Goal: Information Seeking & Learning: Learn about a topic

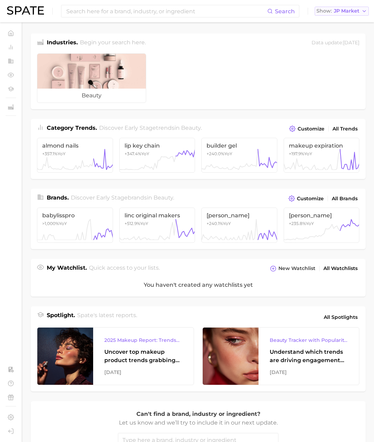
drag, startPoint x: 347, startPoint y: 11, endPoint x: 346, endPoint y: 15, distance: 3.6
click at [347, 11] on span "JP Market" at bounding box center [346, 11] width 25 height 4
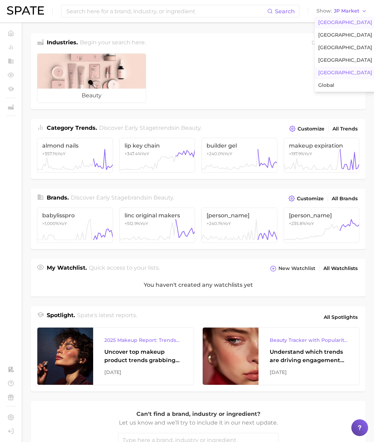
click at [344, 18] on button "[GEOGRAPHIC_DATA]" at bounding box center [344, 22] width 61 height 13
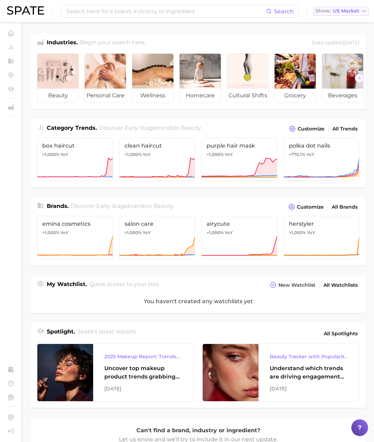
click at [345, 13] on span "US Market" at bounding box center [346, 11] width 26 height 4
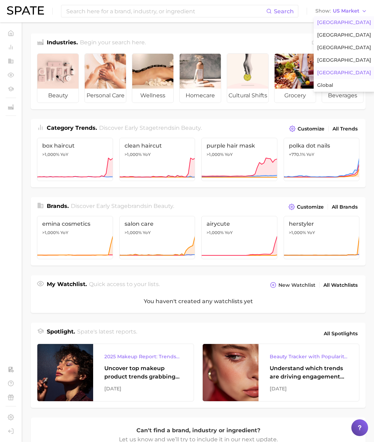
click at [333, 76] on button "[GEOGRAPHIC_DATA]" at bounding box center [343, 73] width 61 height 13
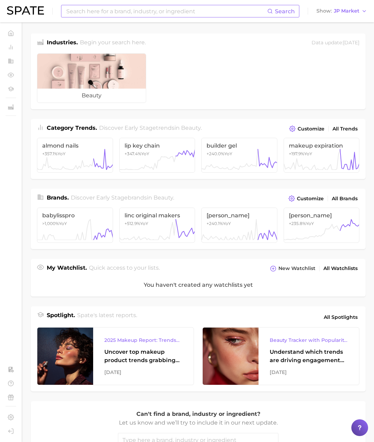
click at [153, 6] on input at bounding box center [166, 11] width 201 height 12
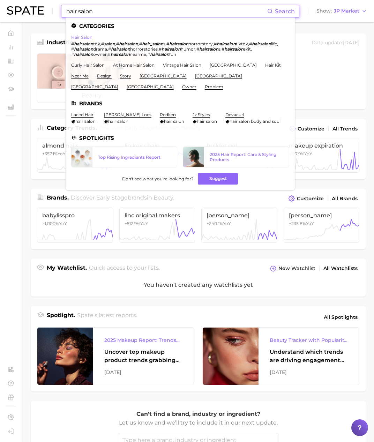
type input "hair salon"
click at [88, 37] on link "hair salon" at bounding box center [81, 37] width 21 height 5
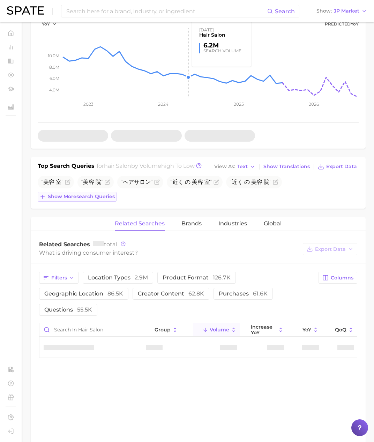
scroll to position [139, 0]
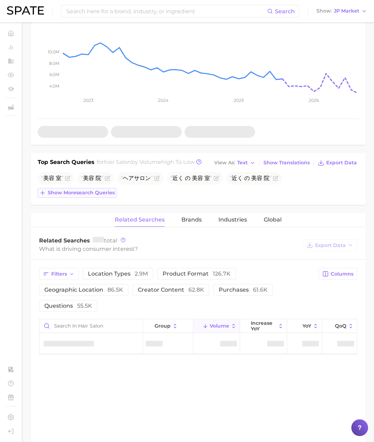
click at [87, 193] on span "Show more search queries" at bounding box center [81, 193] width 67 height 6
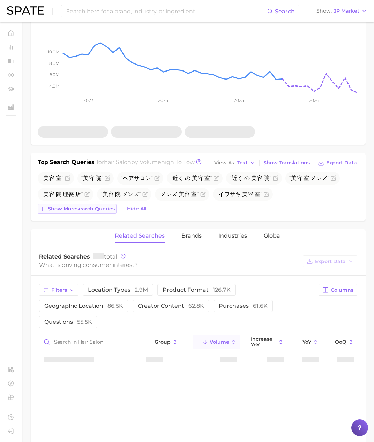
click at [106, 211] on span "Show more search queries" at bounding box center [81, 209] width 67 height 6
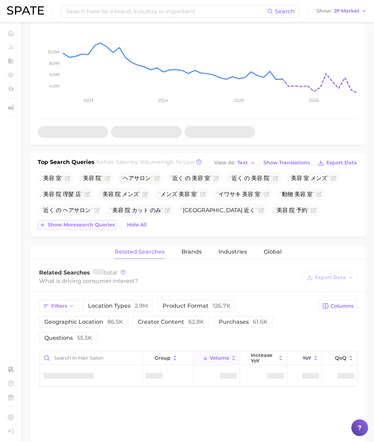
click at [105, 225] on span "Show more search queries" at bounding box center [81, 225] width 67 height 6
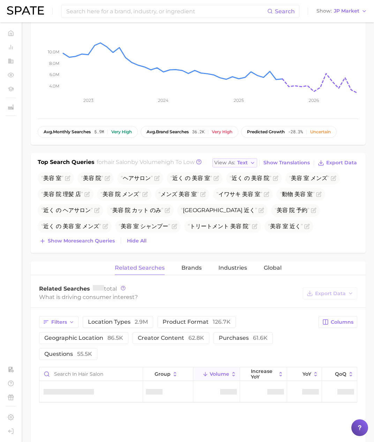
drag, startPoint x: 250, startPoint y: 162, endPoint x: 250, endPoint y: 167, distance: 4.5
click at [250, 162] on button "View As Text" at bounding box center [234, 162] width 45 height 9
click at [245, 186] on button "Table" at bounding box center [250, 187] width 77 height 13
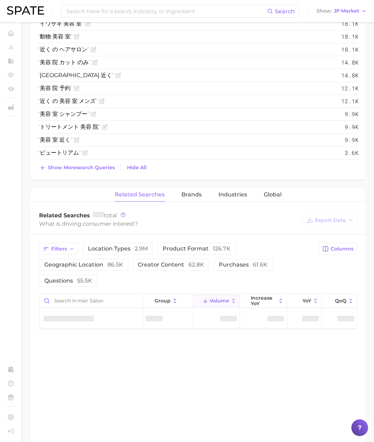
scroll to position [418, 0]
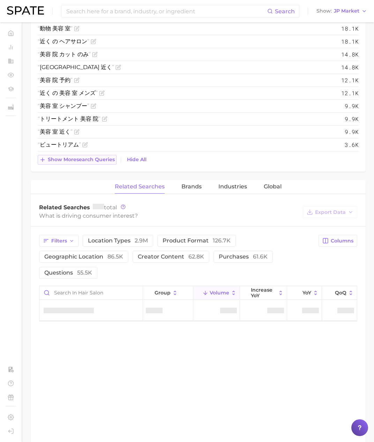
click at [112, 158] on span "Show more search queries" at bounding box center [81, 159] width 67 height 6
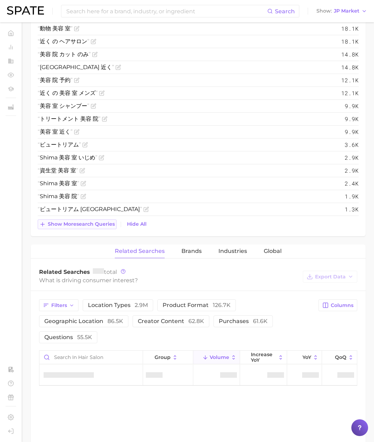
click at [104, 221] on span "Show more search queries" at bounding box center [81, 224] width 67 height 6
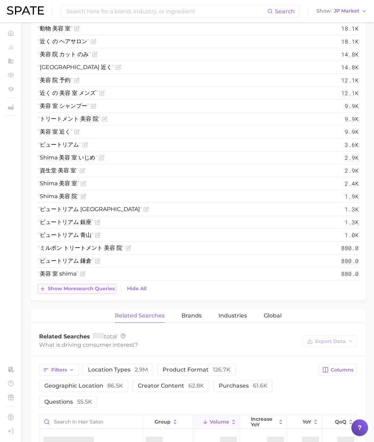
click at [112, 291] on span "Show more search queries" at bounding box center [81, 288] width 67 height 6
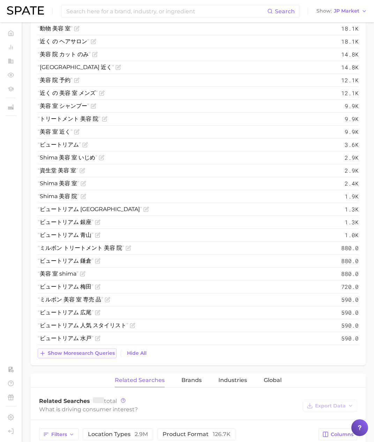
click at [107, 356] on span "Show more search queries" at bounding box center [81, 353] width 67 height 6
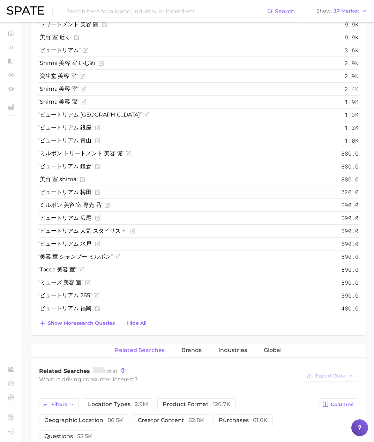
scroll to position [519, 0]
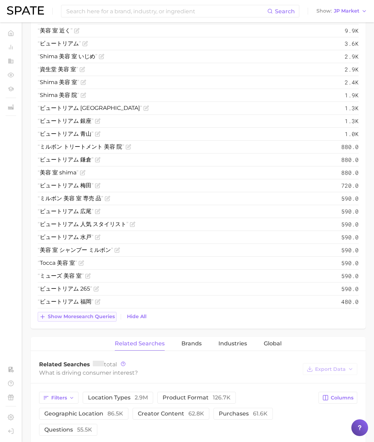
click at [99, 319] on span "Show more search queries" at bounding box center [81, 316] width 67 height 6
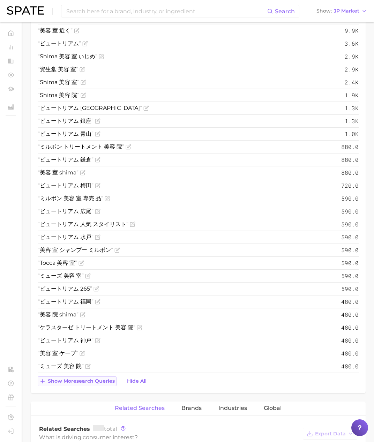
click at [106, 377] on button "Show more search queries" at bounding box center [77, 381] width 79 height 10
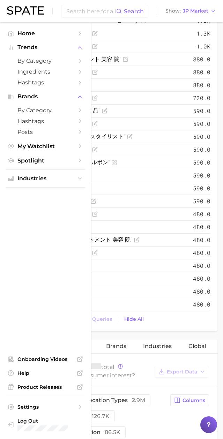
scroll to position [628, 0]
